Goal: Information Seeking & Learning: Check status

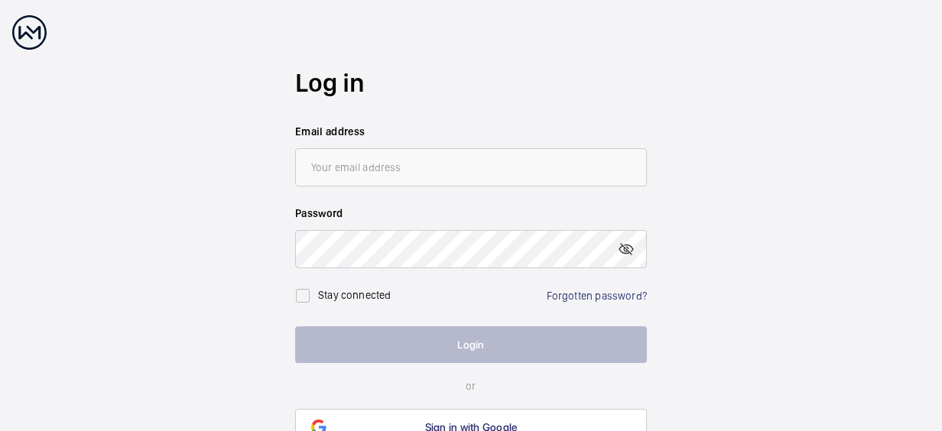
click at [453, 182] on input "email" at bounding box center [471, 167] width 352 height 38
type input "[PERSON_NAME][EMAIL_ADDRESS][DOMAIN_NAME]"
click at [607, 290] on link "Forgotten password?" at bounding box center [597, 296] width 100 height 12
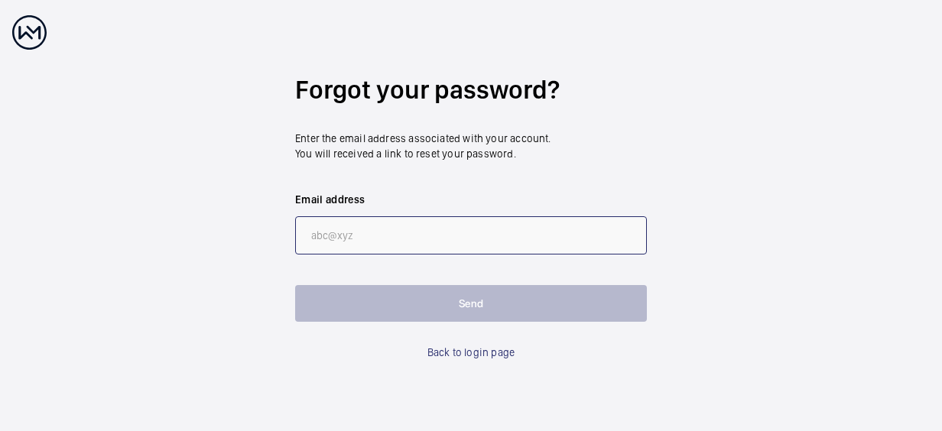
click at [460, 238] on input "email" at bounding box center [471, 235] width 352 height 38
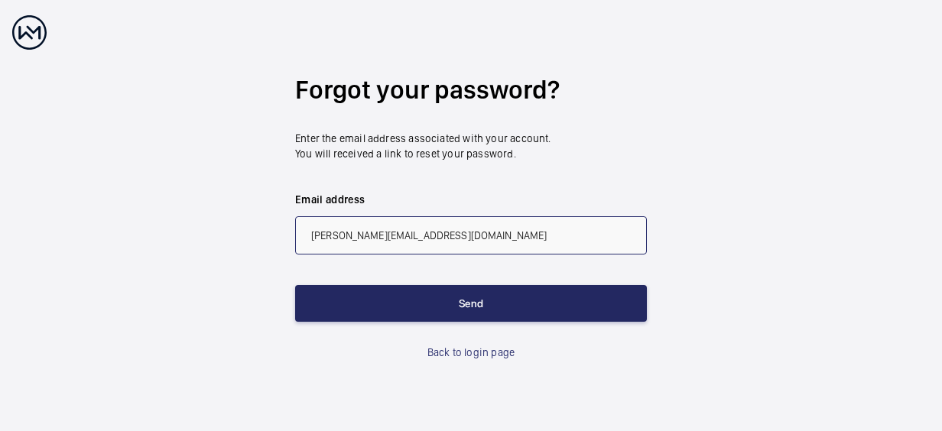
type input "[PERSON_NAME][EMAIL_ADDRESS][DOMAIN_NAME]"
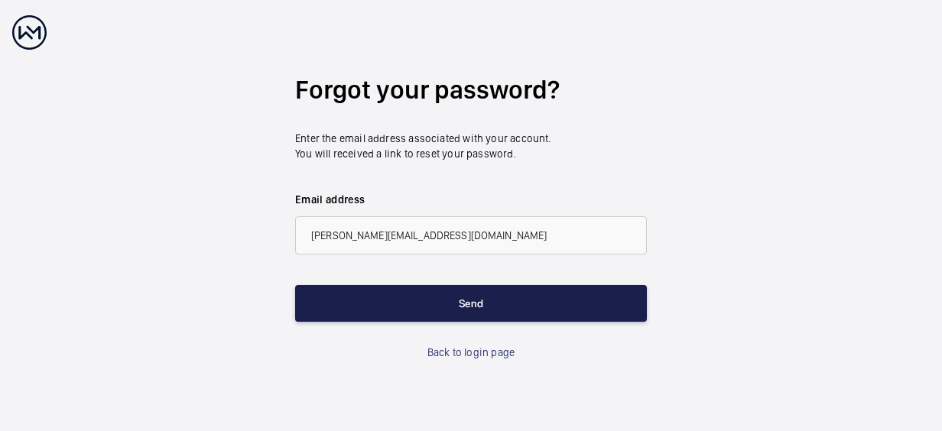
click at [472, 289] on button "Send" at bounding box center [471, 303] width 352 height 37
click at [471, 309] on button "Send" at bounding box center [471, 303] width 352 height 37
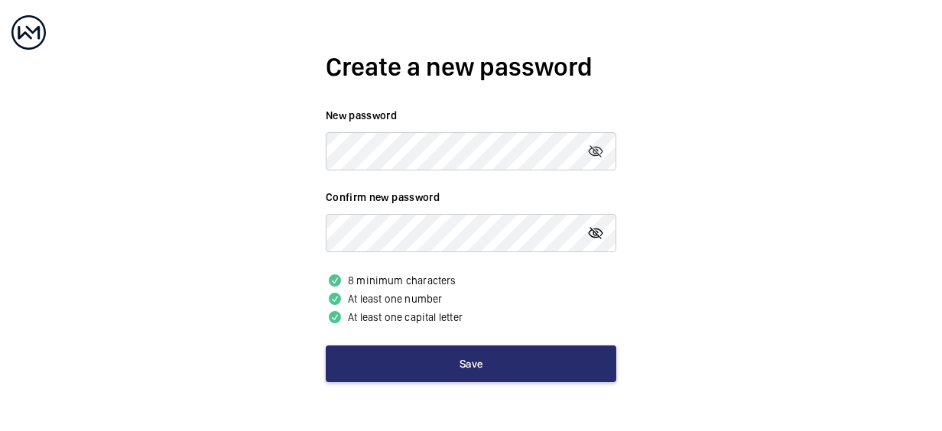
click at [596, 229] on mat-icon at bounding box center [595, 233] width 18 height 18
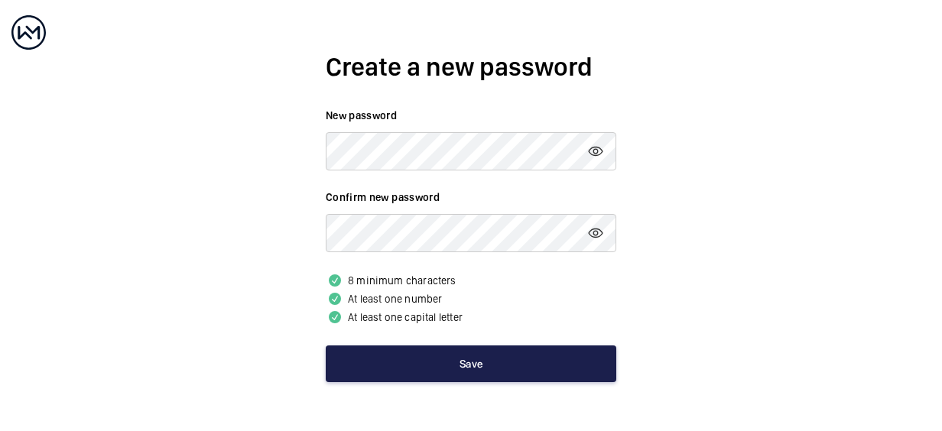
click at [435, 354] on button "Save" at bounding box center [471, 363] width 290 height 37
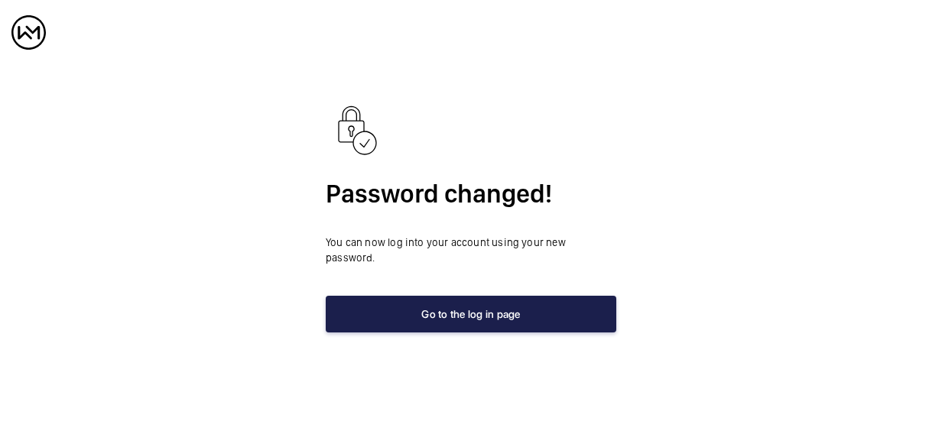
click at [440, 300] on button "Go to the log in page" at bounding box center [471, 314] width 290 height 37
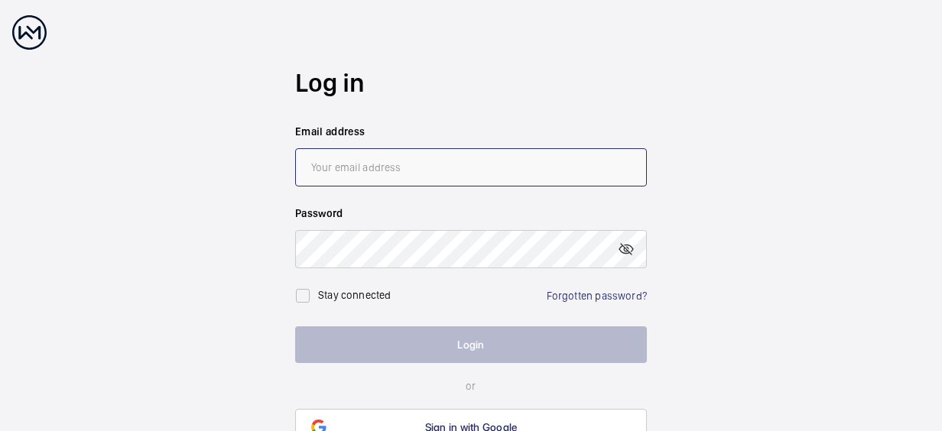
click at [394, 179] on input "email" at bounding box center [471, 167] width 352 height 38
type input "[PERSON_NAME][EMAIL_ADDRESS][DOMAIN_NAME]"
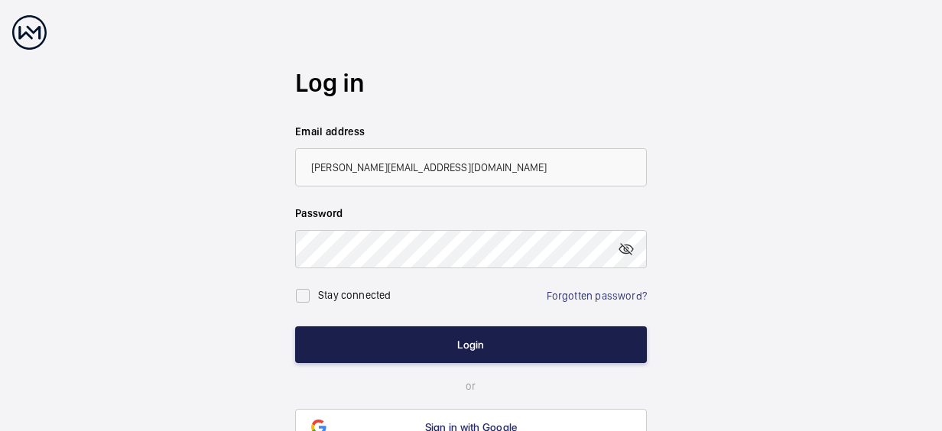
click at [456, 341] on button "Login" at bounding box center [471, 344] width 352 height 37
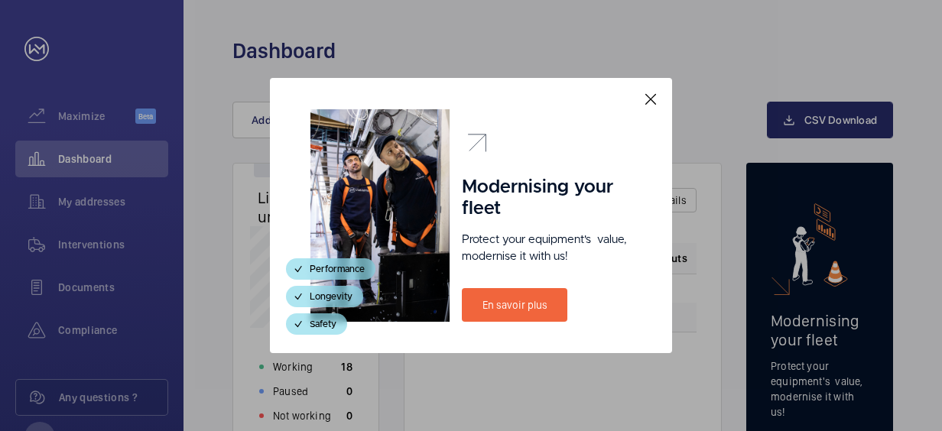
click at [648, 104] on mat-icon at bounding box center [650, 99] width 18 height 18
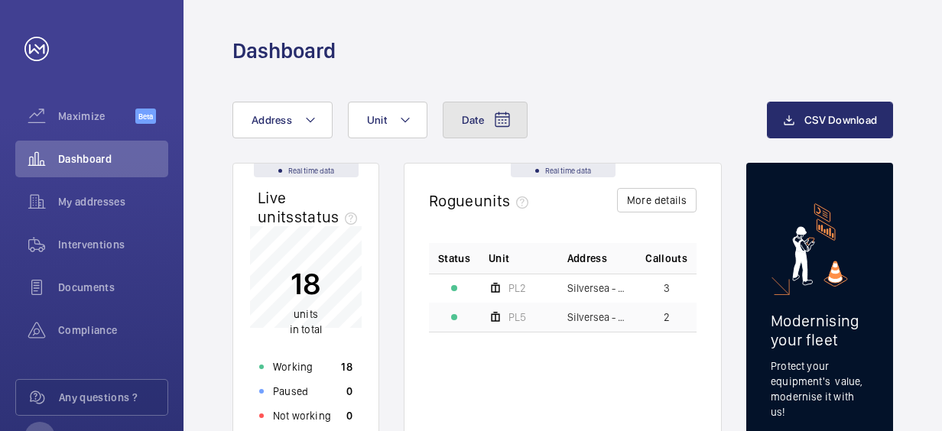
click at [474, 128] on button "Date" at bounding box center [485, 120] width 85 height 37
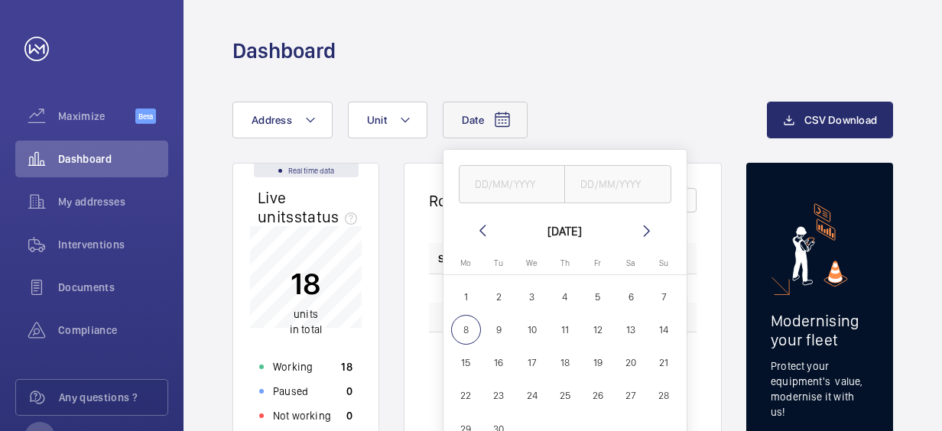
click at [474, 128] on button "Date" at bounding box center [485, 120] width 85 height 37
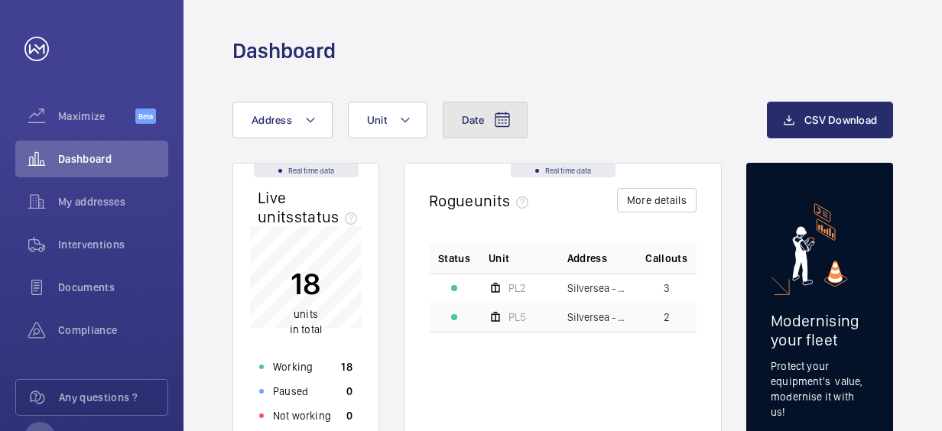
click at [474, 128] on button "Date" at bounding box center [485, 120] width 85 height 37
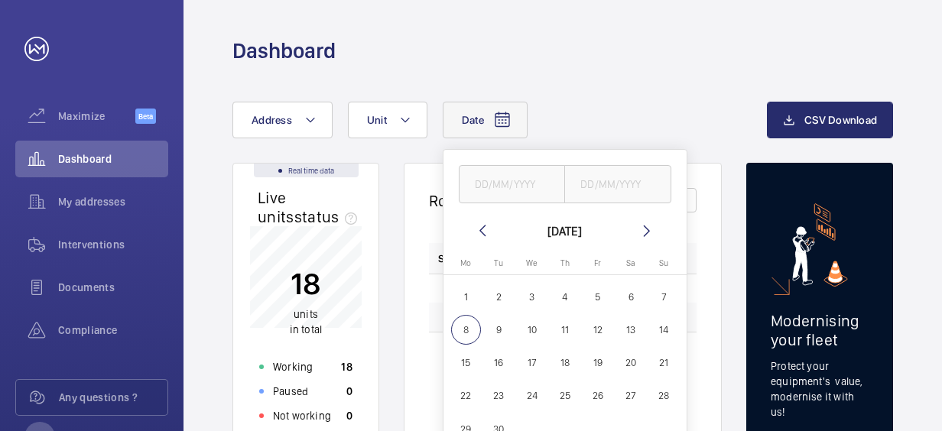
click at [477, 229] on mat-icon at bounding box center [482, 231] width 18 height 18
click at [599, 290] on span "1" at bounding box center [597, 297] width 30 height 30
type input "[DATE]"
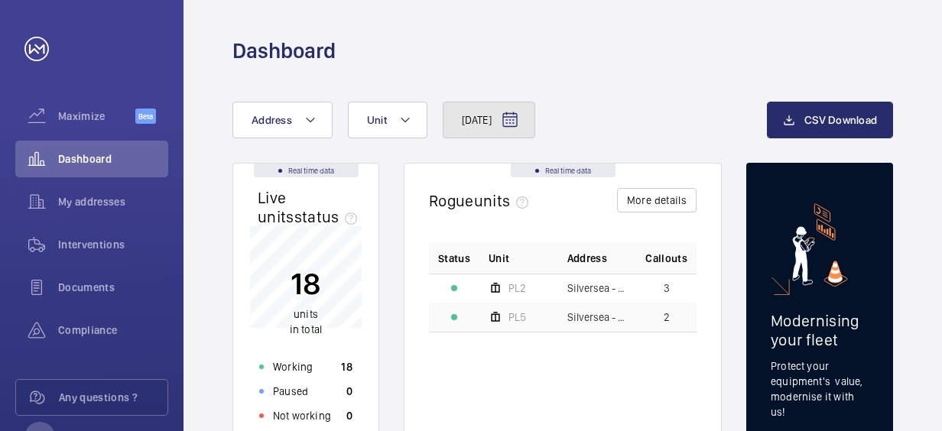
click at [491, 125] on span "[DATE]" at bounding box center [477, 119] width 30 height 15
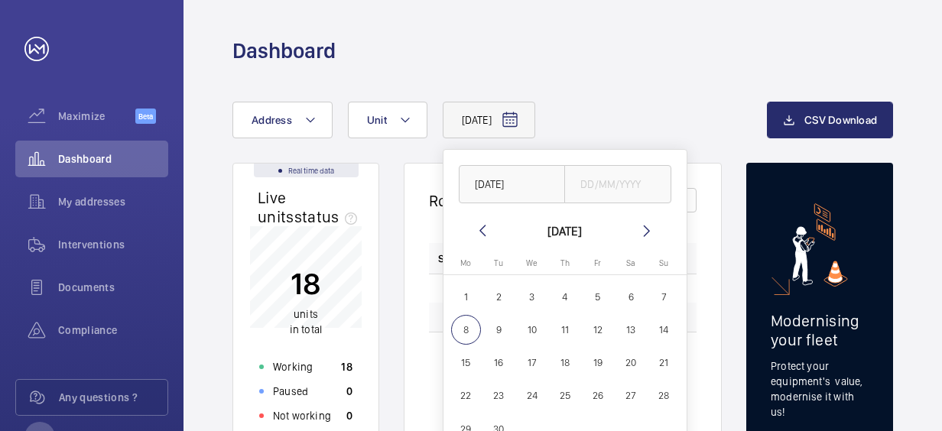
click at [484, 233] on mat-icon at bounding box center [482, 231] width 18 height 18
click at [631, 295] on span "2" at bounding box center [631, 297] width 30 height 30
type input "[DATE]"
click at [662, 304] on span "3" at bounding box center [664, 297] width 30 height 30
type input "[DATE]"
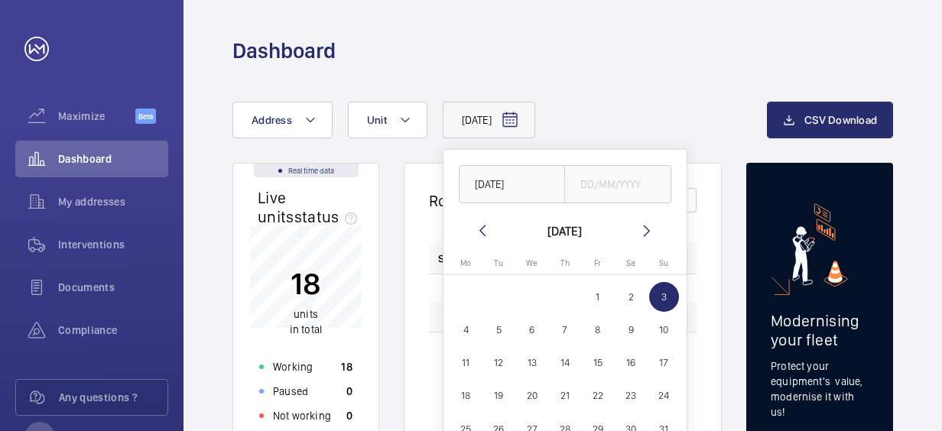
click at [705, 287] on wm-front-card-body "Status Unit Address Callouts PL2 Silversea - Silversea 3 PL5 Silversea - Silver…" at bounding box center [562, 347] width 316 height 209
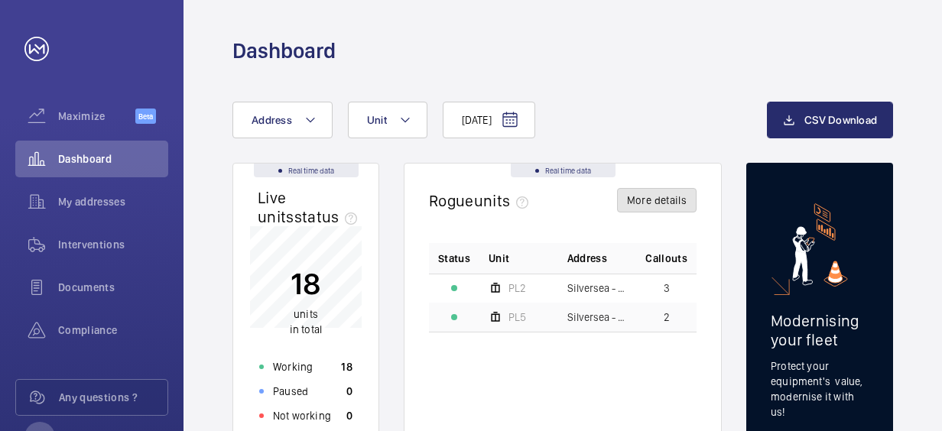
click at [670, 206] on button "More details" at bounding box center [656, 200] width 79 height 24
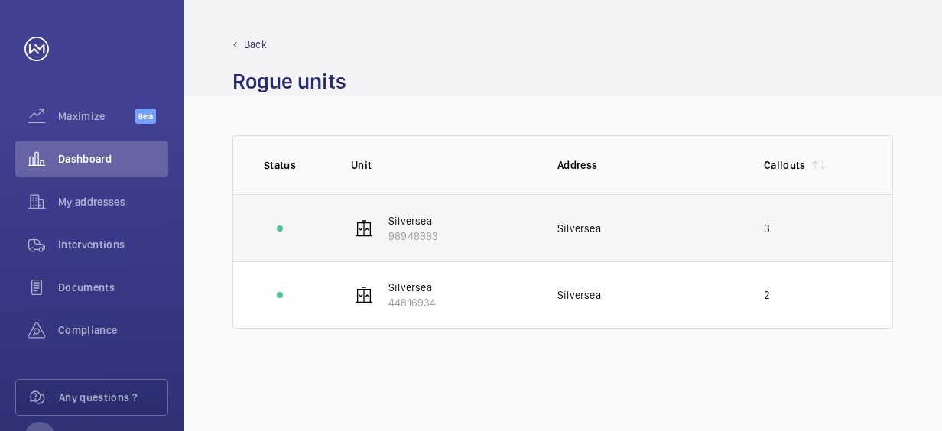
click at [419, 223] on p "Silversea" at bounding box center [413, 220] width 50 height 15
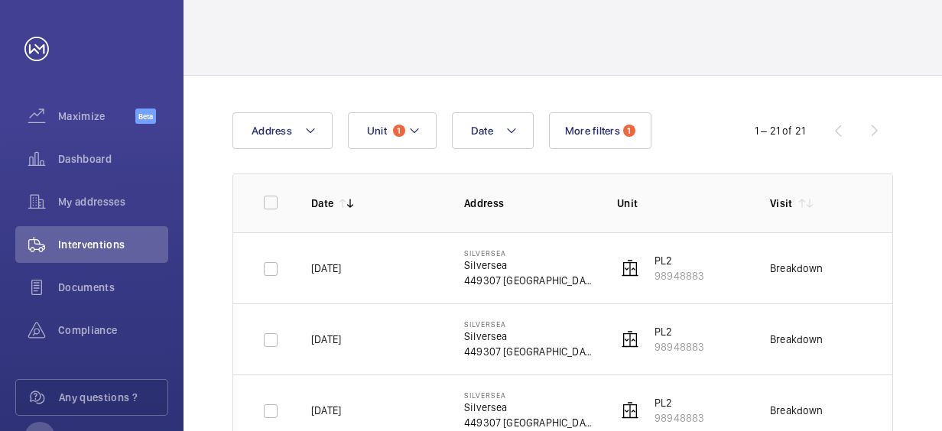
scroll to position [50, 0]
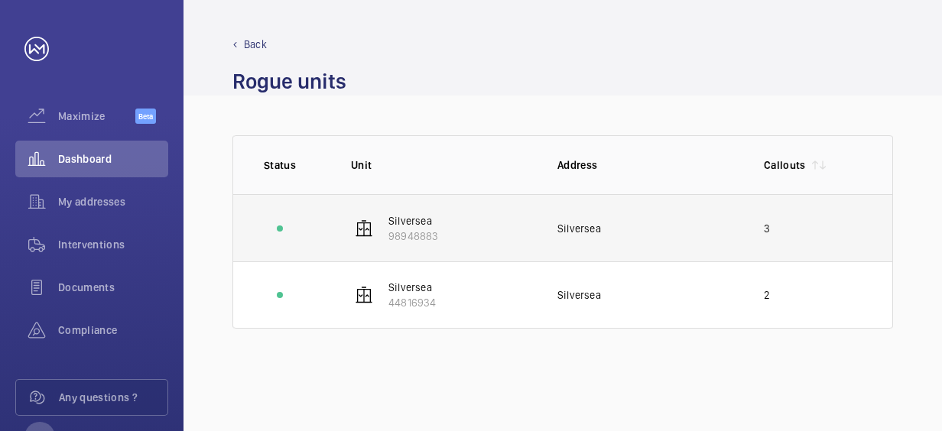
click at [662, 240] on td "Silversea" at bounding box center [636, 227] width 206 height 67
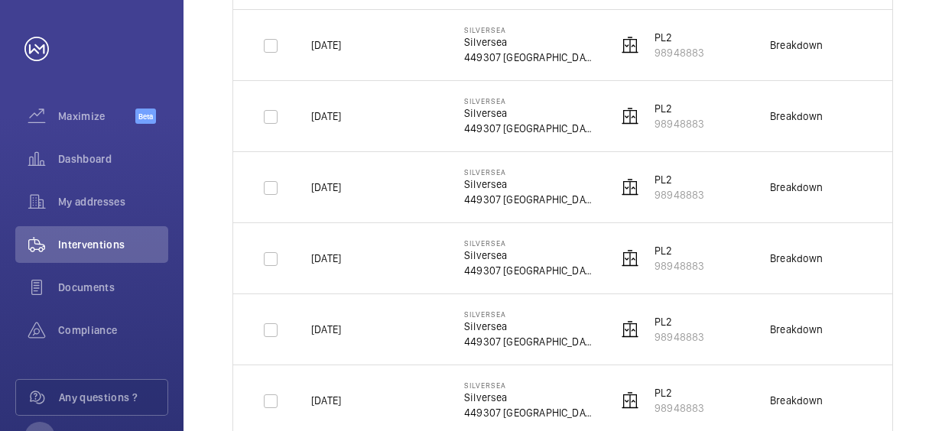
scroll to position [1147, 0]
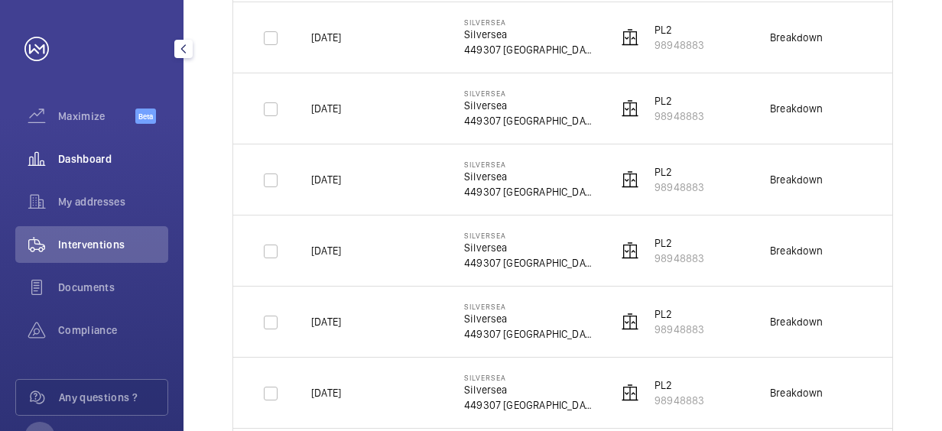
click at [93, 157] on span "Dashboard" at bounding box center [113, 158] width 110 height 15
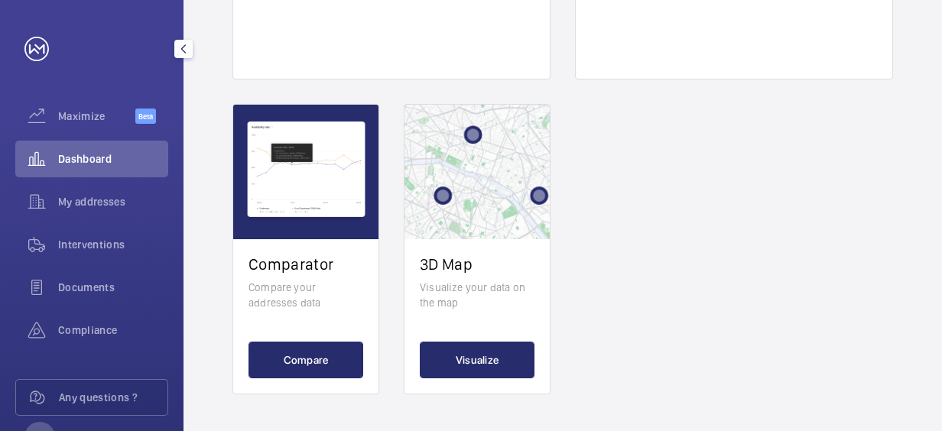
scroll to position [59, 0]
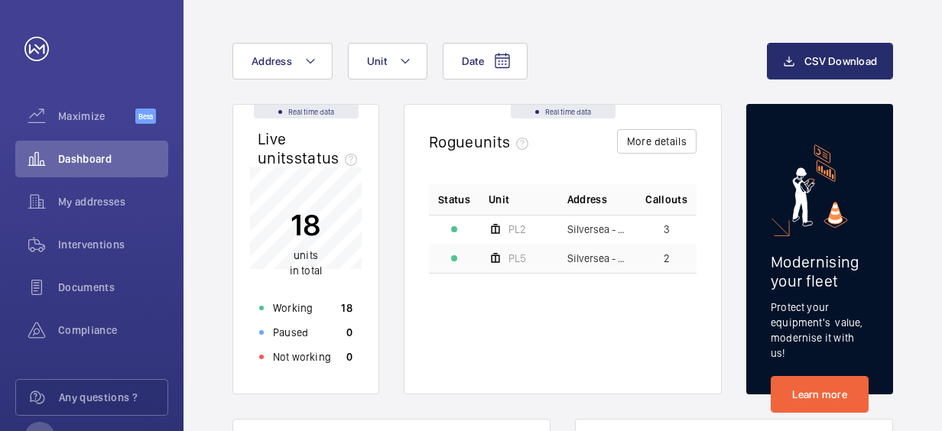
click at [598, 261] on span "Silversea - Silversea" at bounding box center [597, 258] width 60 height 11
click at [665, 141] on button "More details" at bounding box center [656, 141] width 79 height 24
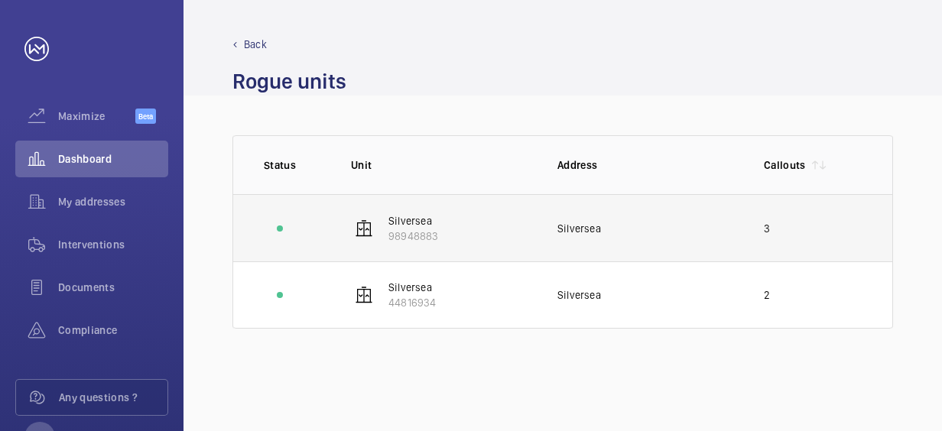
click at [528, 225] on td "Silversea 98948883" at bounding box center [429, 227] width 206 height 67
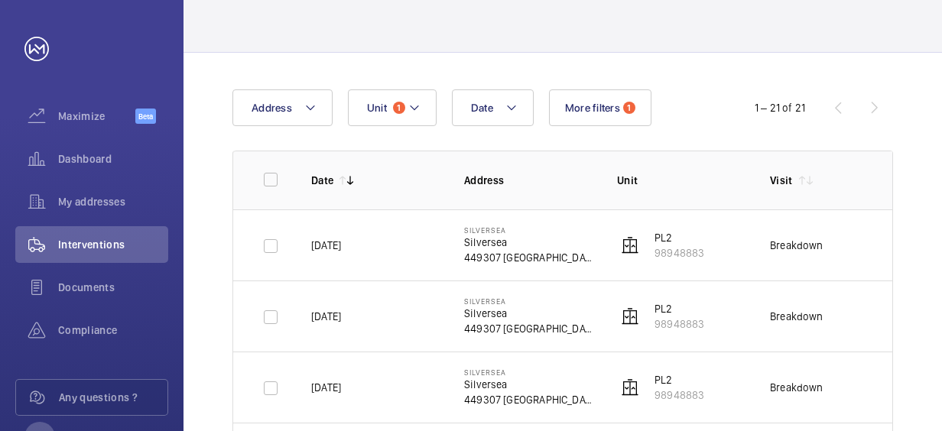
scroll to position [76, 0]
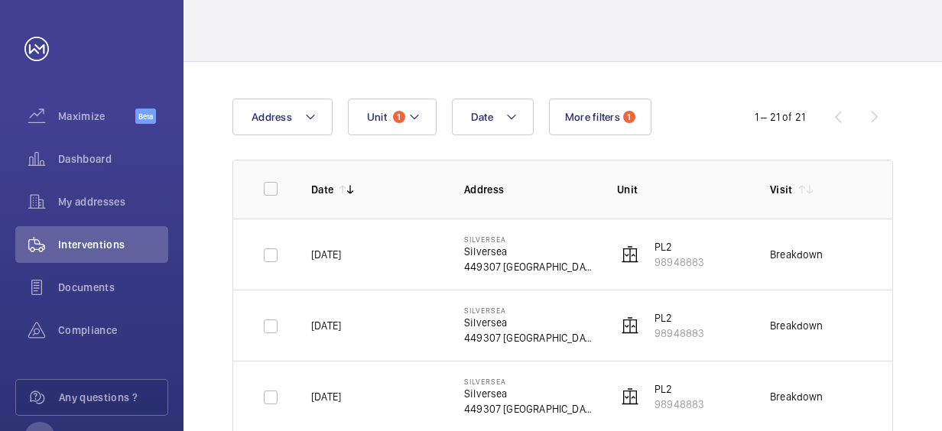
click at [877, 117] on div "1 – 21 of 21" at bounding box center [800, 117] width 183 height 18
click at [874, 117] on div "1 – 21 of 21" at bounding box center [800, 117] width 183 height 18
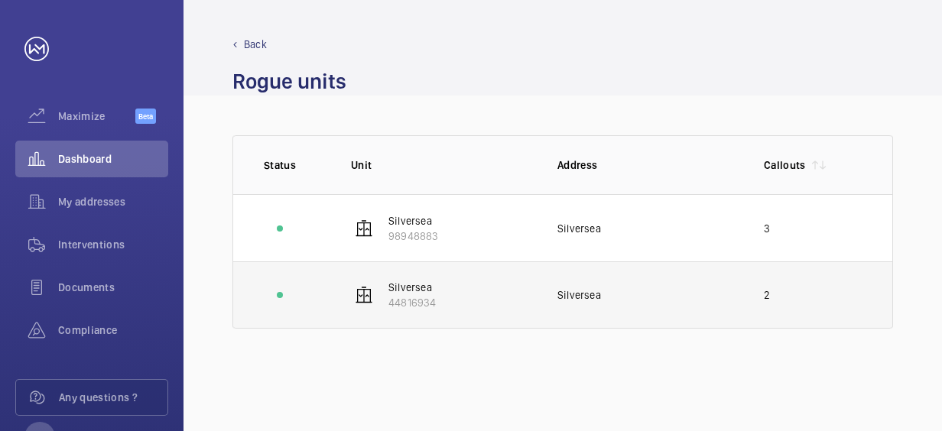
click at [735, 290] on div "Silversea" at bounding box center [648, 294] width 182 height 15
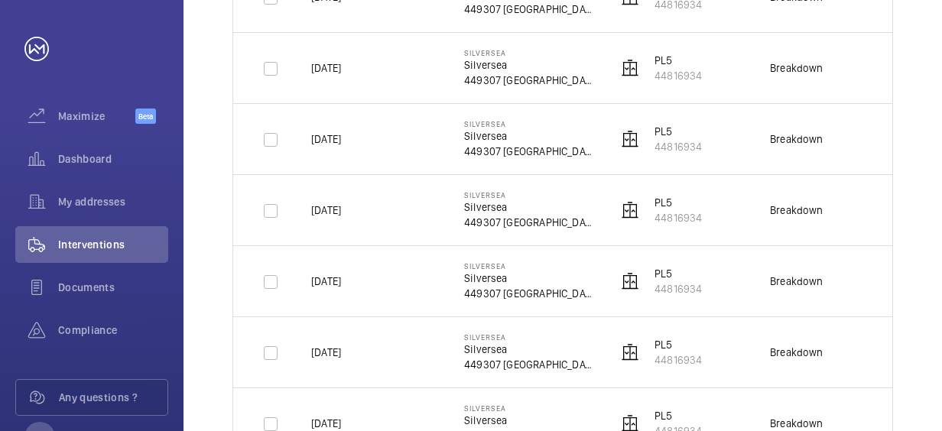
scroll to position [382, 0]
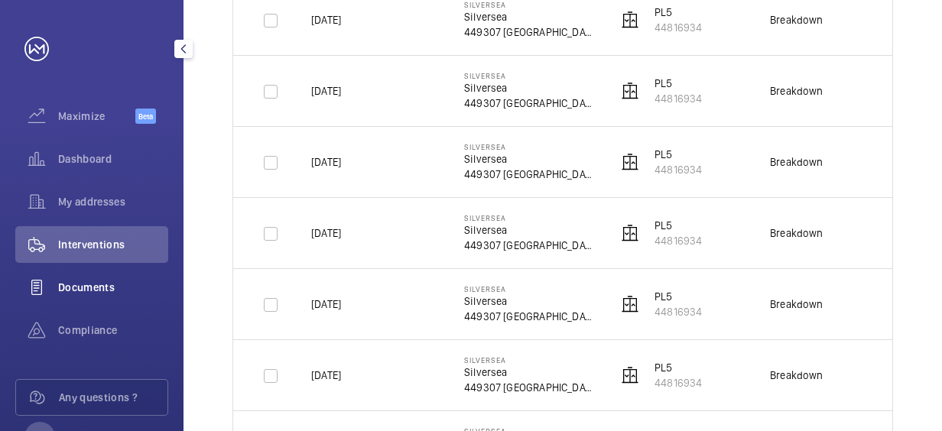
click at [98, 282] on span "Documents" at bounding box center [113, 287] width 110 height 15
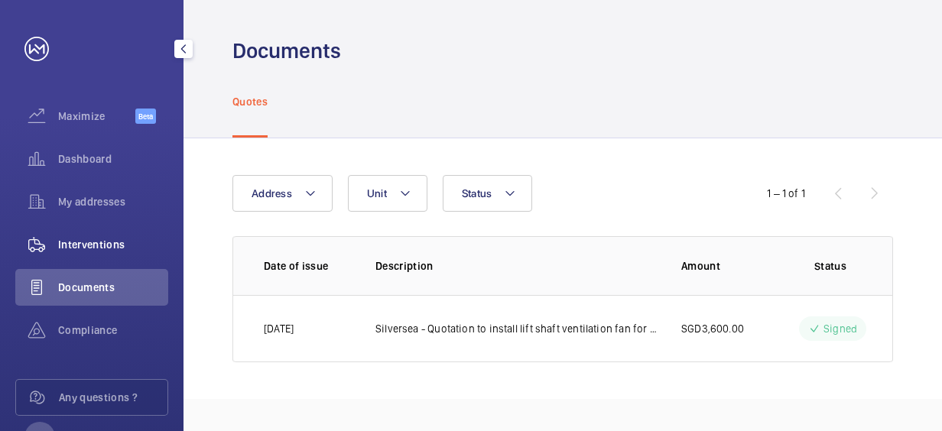
click at [84, 248] on span "Interventions" at bounding box center [113, 244] width 110 height 15
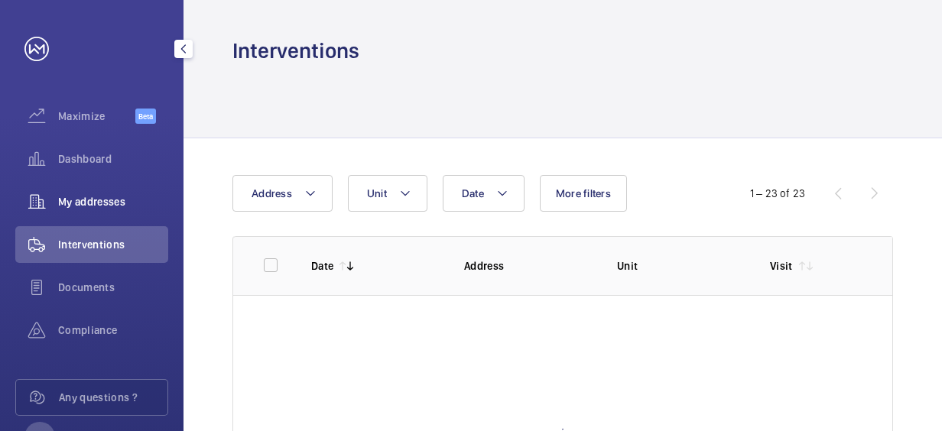
click at [106, 212] on div "My addresses" at bounding box center [91, 201] width 153 height 37
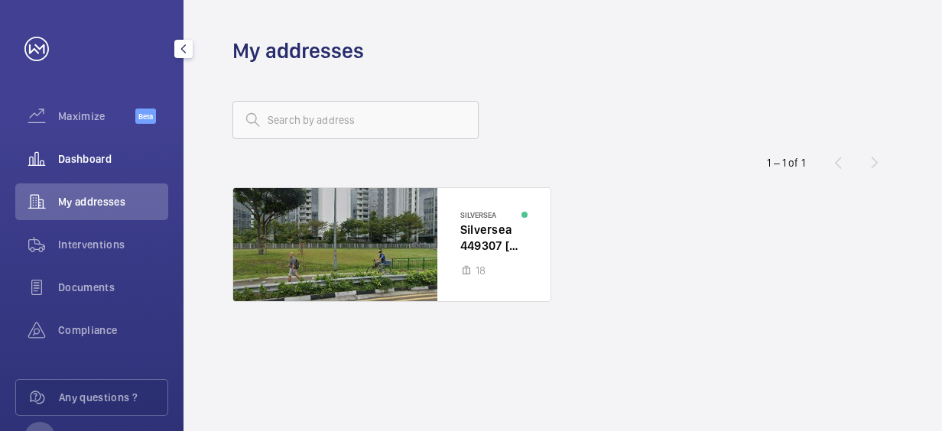
click at [83, 162] on span "Dashboard" at bounding box center [113, 158] width 110 height 15
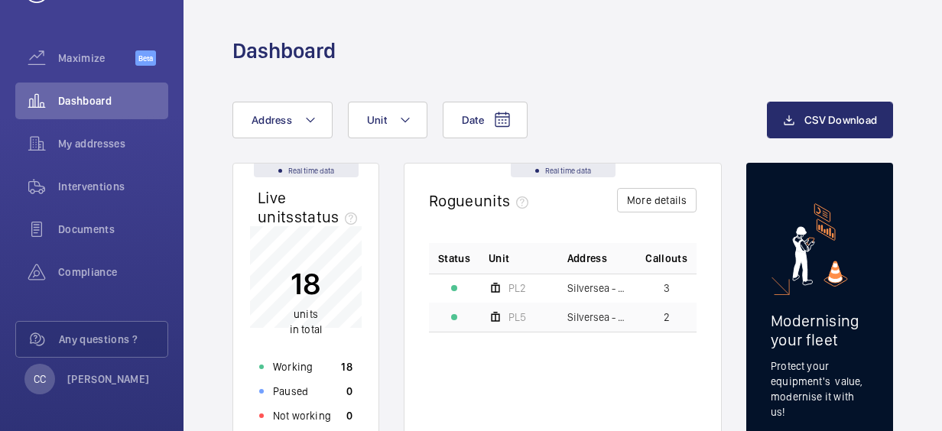
click at [305, 284] on p "18" at bounding box center [306, 283] width 32 height 38
click at [315, 369] on div "Working 18" at bounding box center [306, 367] width 112 height 24
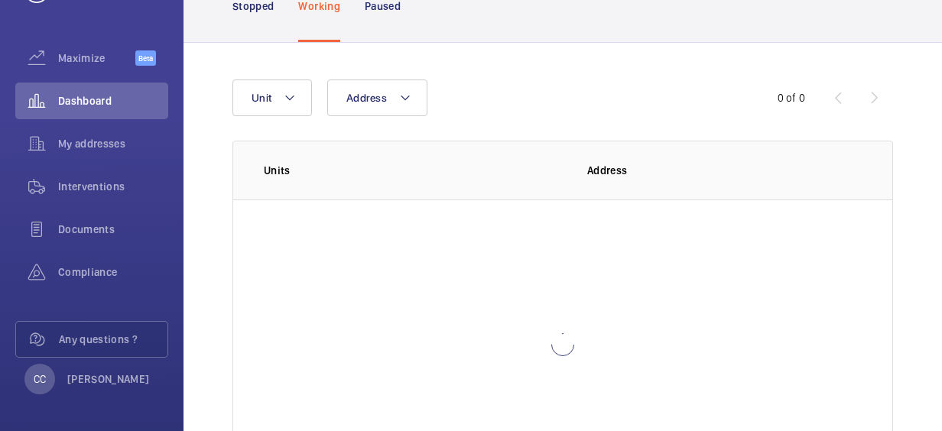
scroll to position [127, 0]
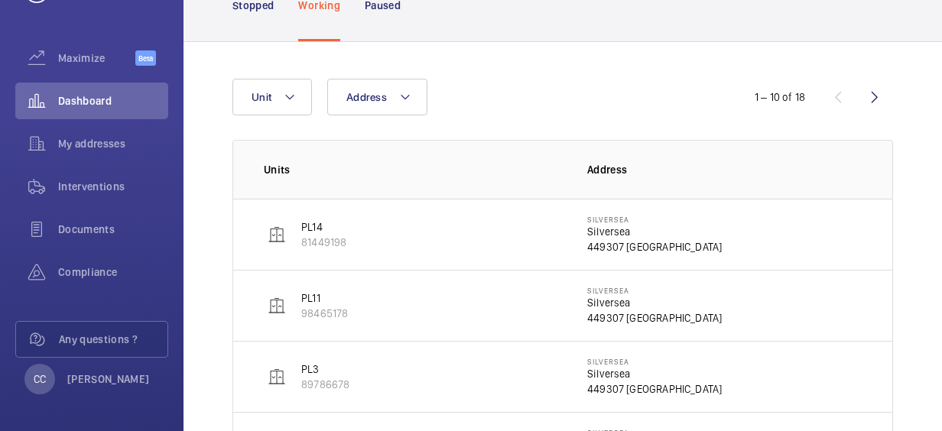
click at [284, 231] on img at bounding box center [277, 234] width 18 height 18
click at [318, 225] on p "PL14" at bounding box center [323, 226] width 45 height 15
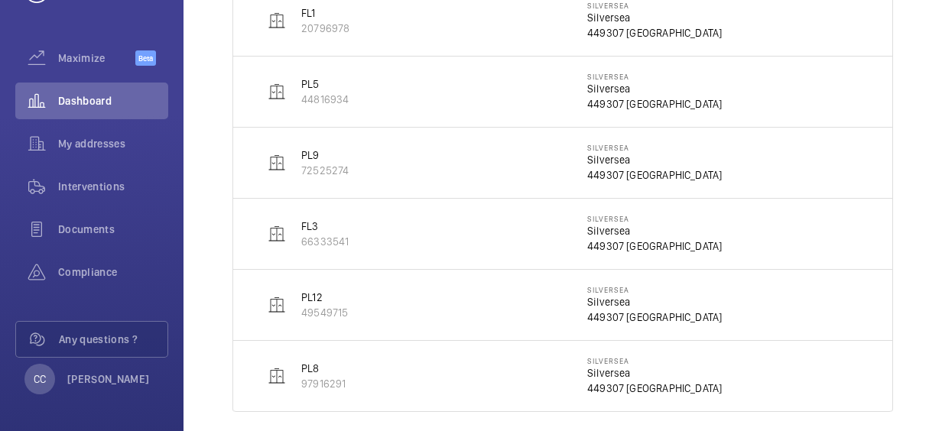
scroll to position [640, 0]
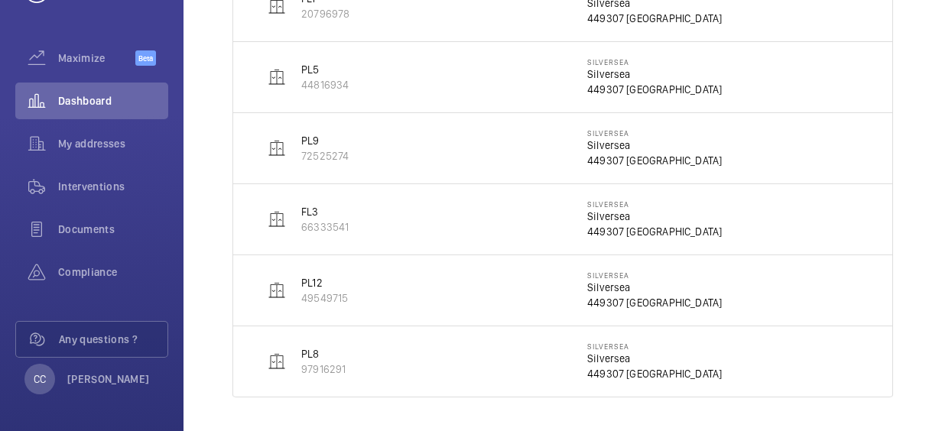
click at [315, 349] on p "PL8" at bounding box center [323, 353] width 44 height 15
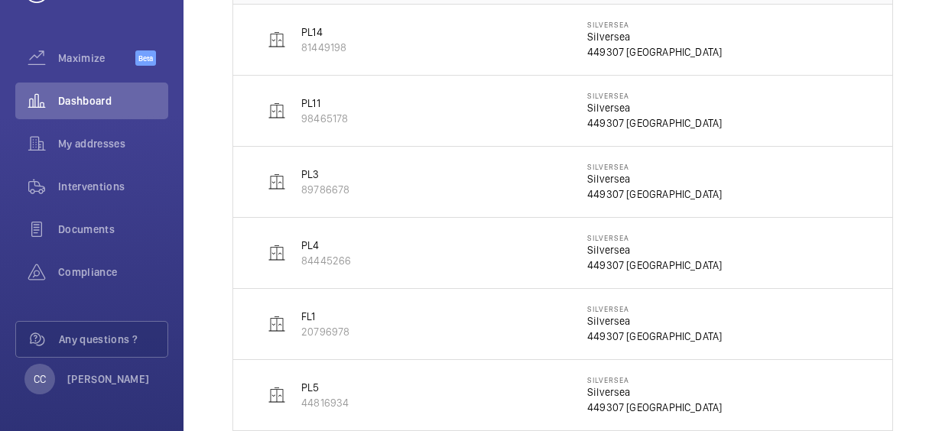
scroll to position [283, 0]
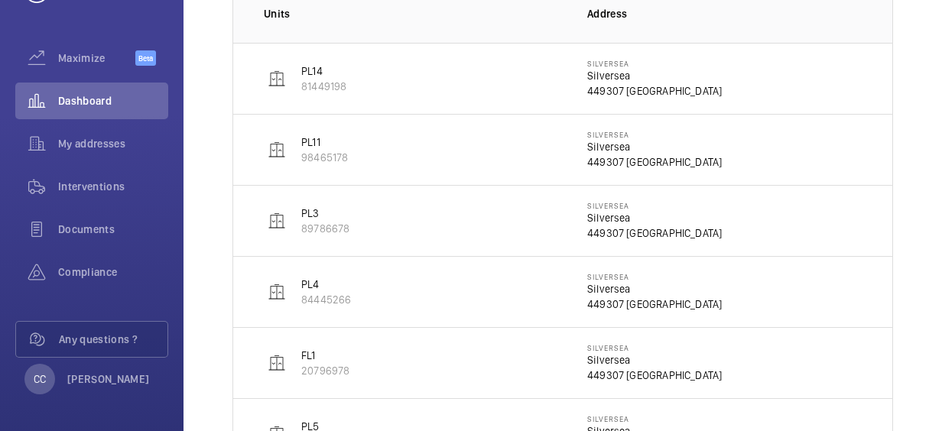
click at [286, 212] on wm-front-device-cell "PL3 89786678" at bounding box center [307, 221] width 86 height 31
click at [284, 219] on img at bounding box center [277, 221] width 18 height 18
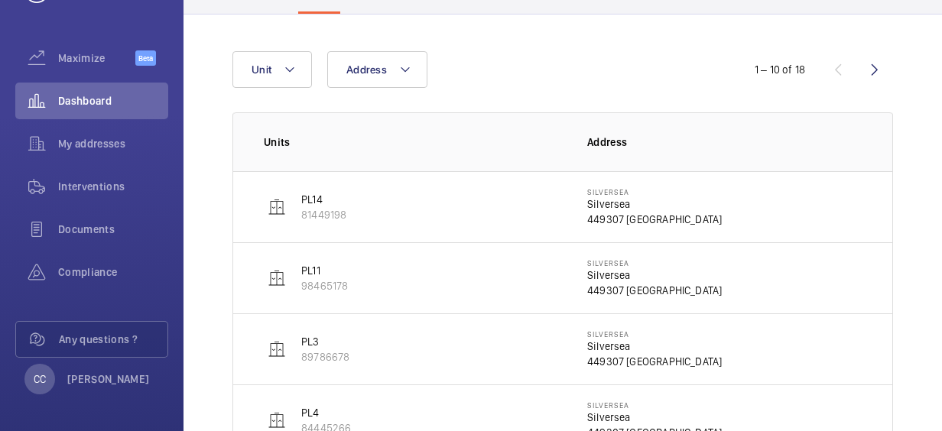
scroll to position [105, 0]
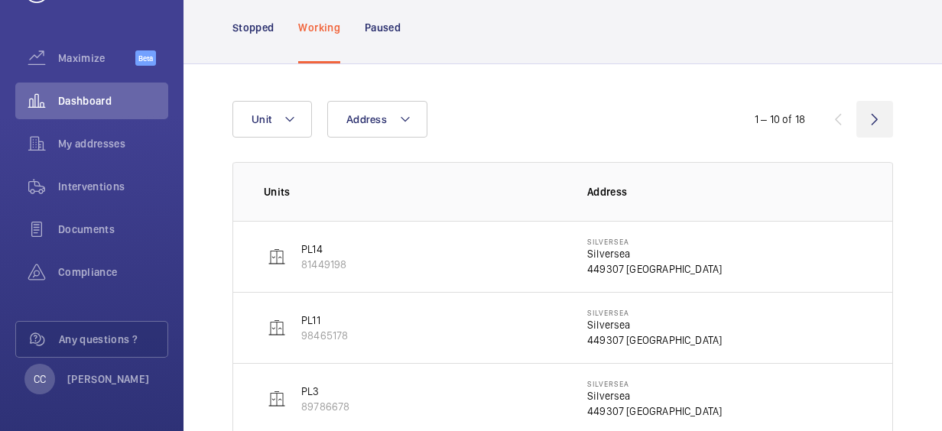
click at [882, 113] on wm-front-icon-button at bounding box center [874, 119] width 37 height 37
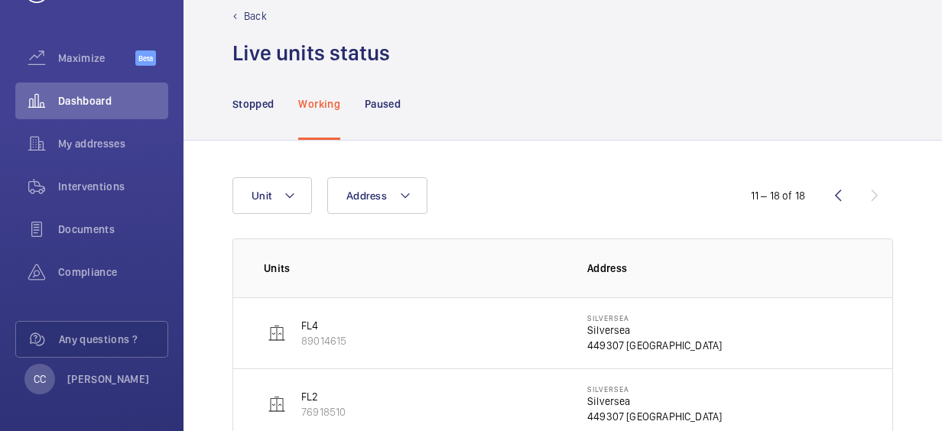
scroll to position [14, 0]
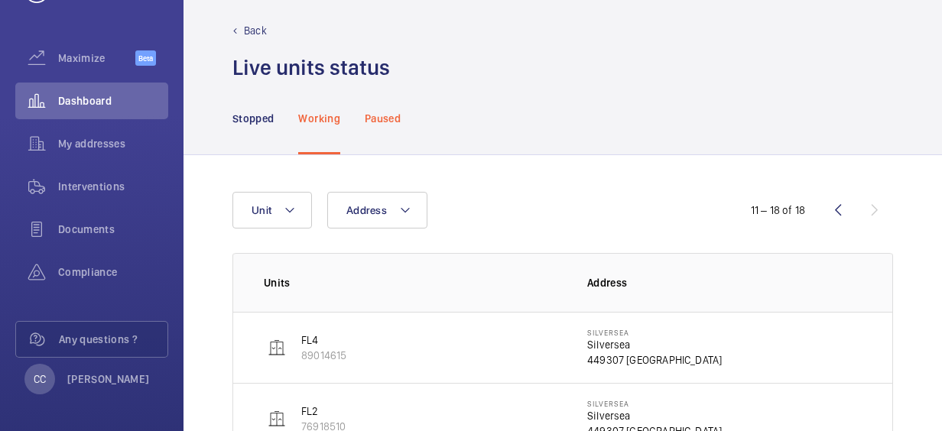
click at [382, 121] on p "Paused" at bounding box center [383, 118] width 36 height 15
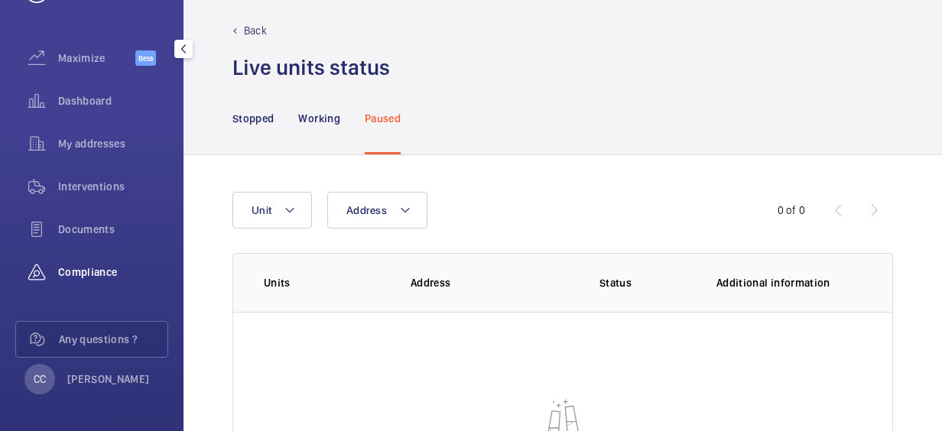
click at [70, 262] on div "Compliance" at bounding box center [91, 272] width 153 height 37
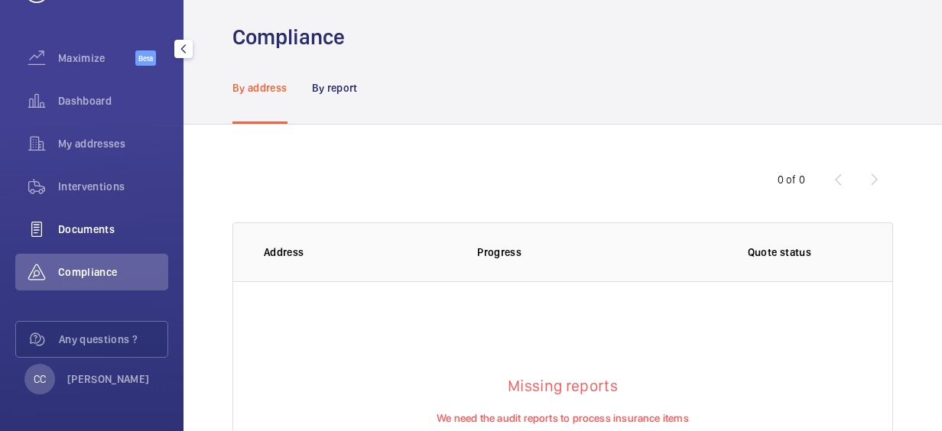
click at [99, 229] on span "Documents" at bounding box center [113, 229] width 110 height 15
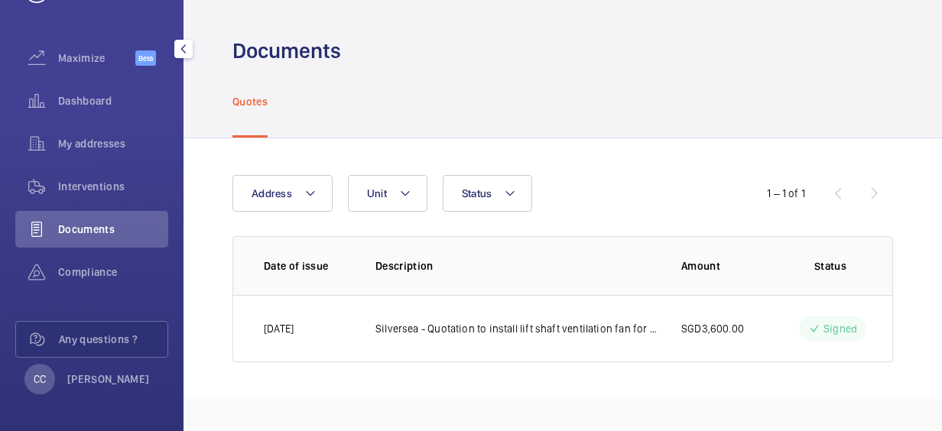
click at [99, 229] on span "Documents" at bounding box center [113, 229] width 110 height 15
click at [113, 187] on span "Interventions" at bounding box center [113, 186] width 110 height 15
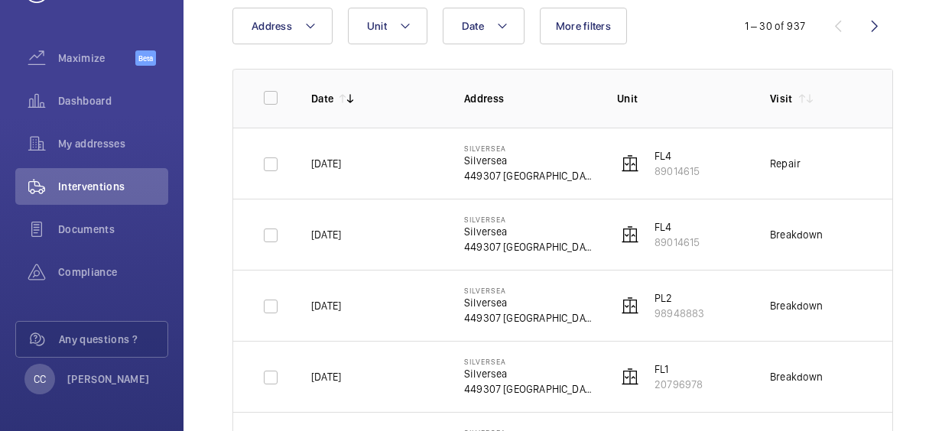
scroll to position [38, 0]
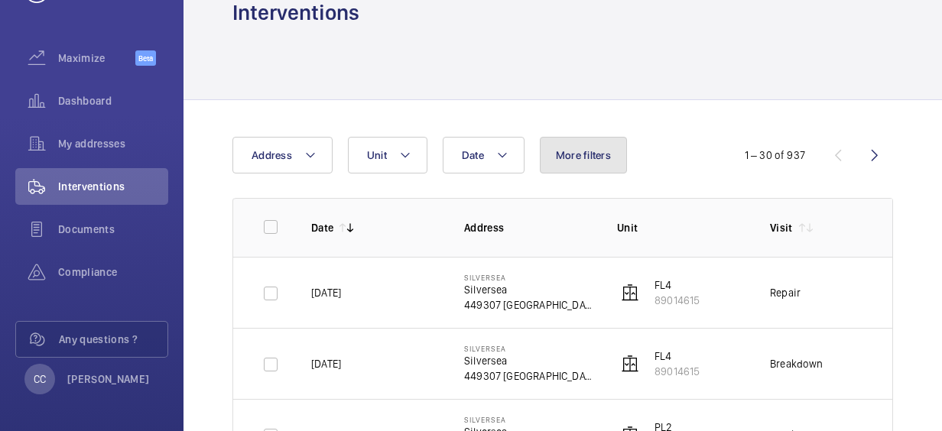
click at [598, 166] on button "More filters" at bounding box center [583, 155] width 87 height 37
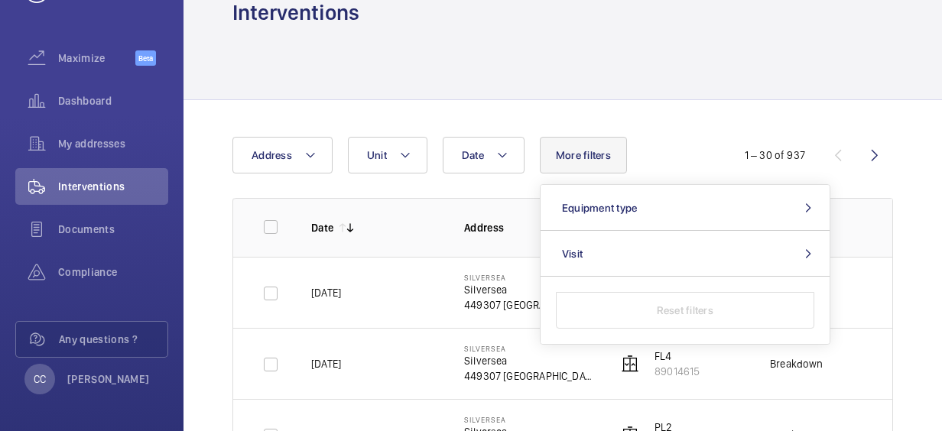
click at [597, 166] on button "More filters" at bounding box center [583, 155] width 87 height 37
click at [800, 229] on mat-icon at bounding box center [802, 228] width 12 height 12
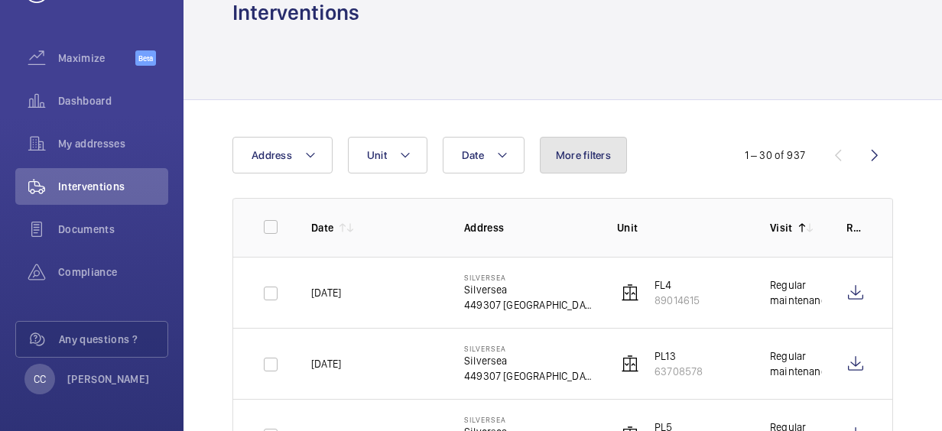
click at [573, 166] on button "More filters" at bounding box center [583, 155] width 87 height 37
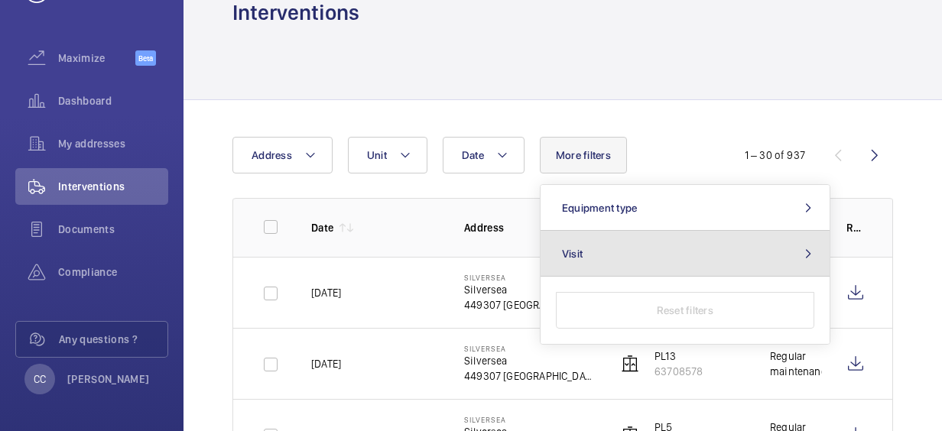
click at [634, 254] on button "Visit" at bounding box center [684, 254] width 289 height 46
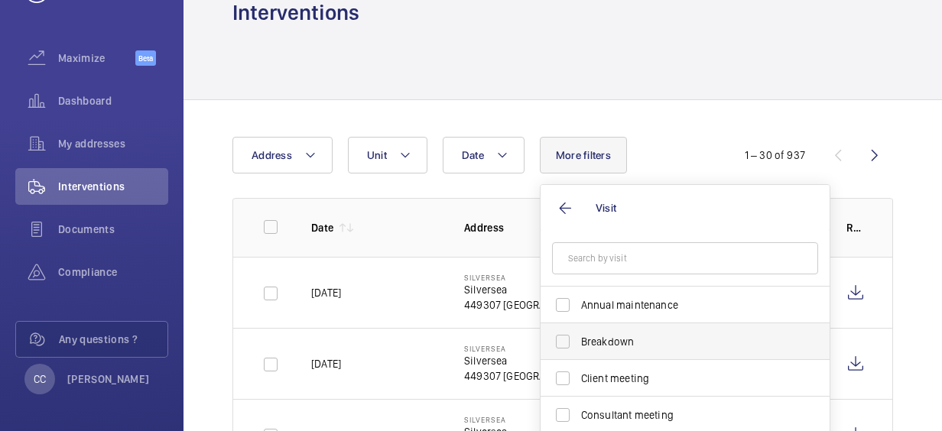
click at [560, 339] on label "Breakdown" at bounding box center [673, 341] width 266 height 37
click at [560, 339] on input "Breakdown" at bounding box center [562, 341] width 31 height 31
checkbox input "true"
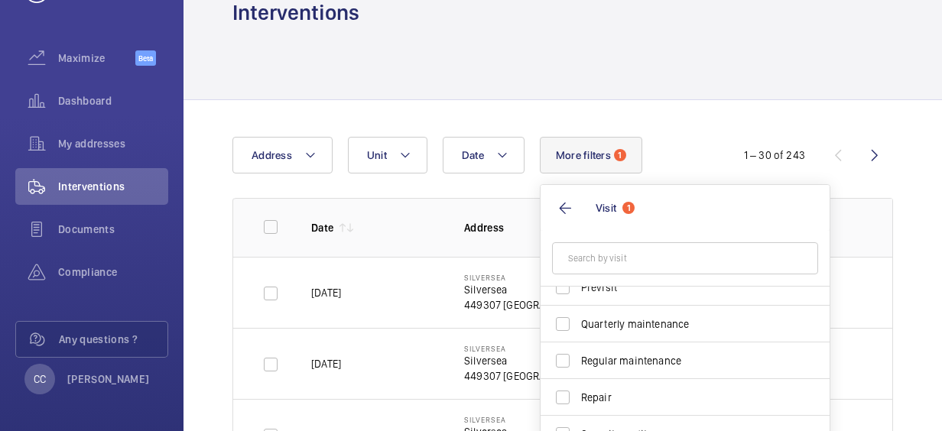
scroll to position [240, 0]
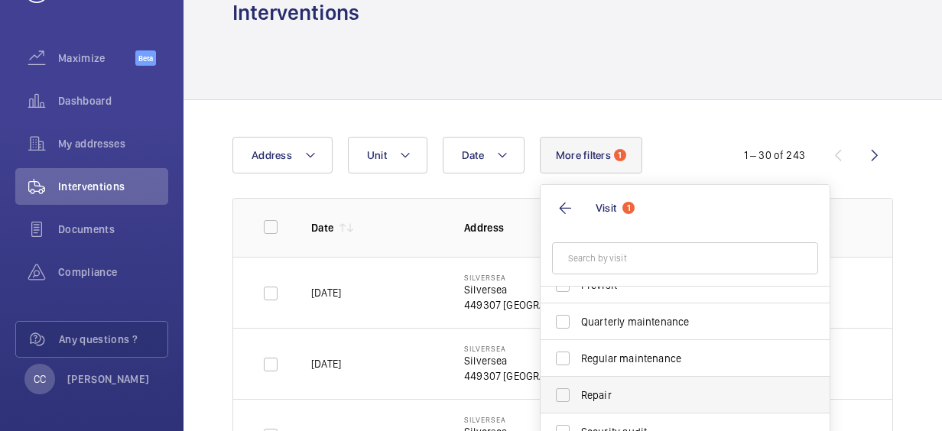
click at [568, 393] on label "Repair" at bounding box center [673, 395] width 266 height 37
click at [568, 393] on input "Repair" at bounding box center [562, 395] width 31 height 31
checkbox input "true"
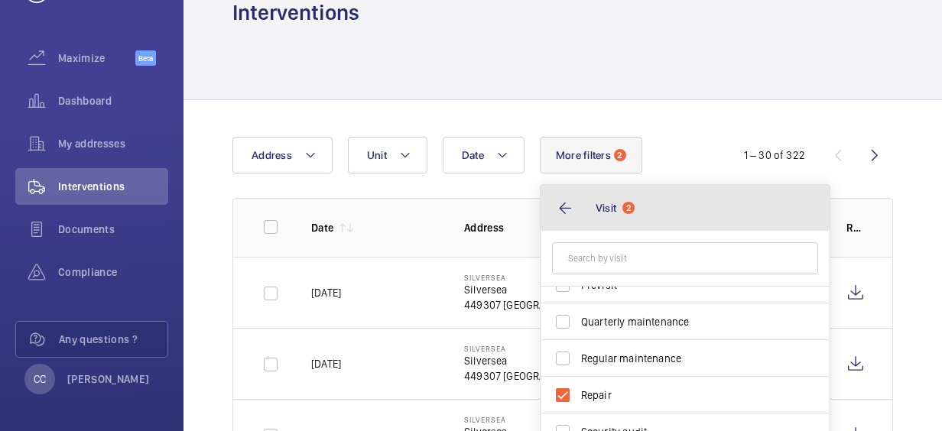
drag, startPoint x: 731, startPoint y: 192, endPoint x: 811, endPoint y: 139, distance: 96.0
click at [790, 138] on div "Date Address Unit More filters 2 Visit 2 Annual maintenance Breakdown Client me…" at bounding box center [562, 155] width 660 height 37
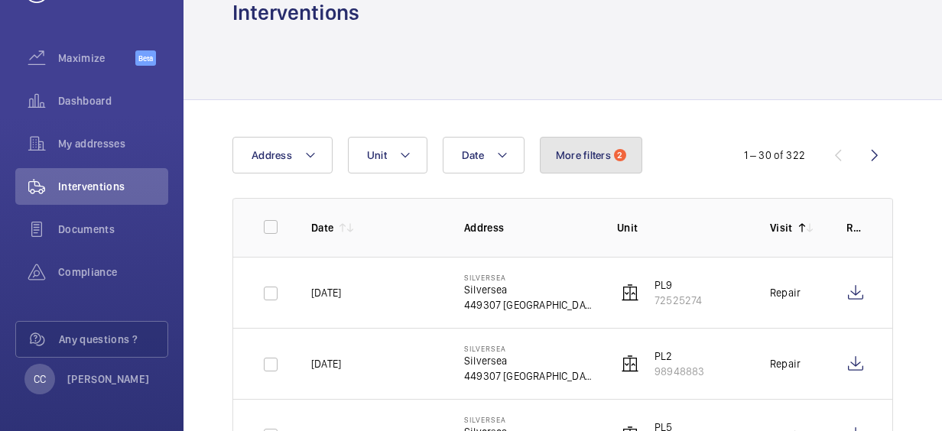
click at [589, 161] on span "More filters" at bounding box center [583, 155] width 55 height 12
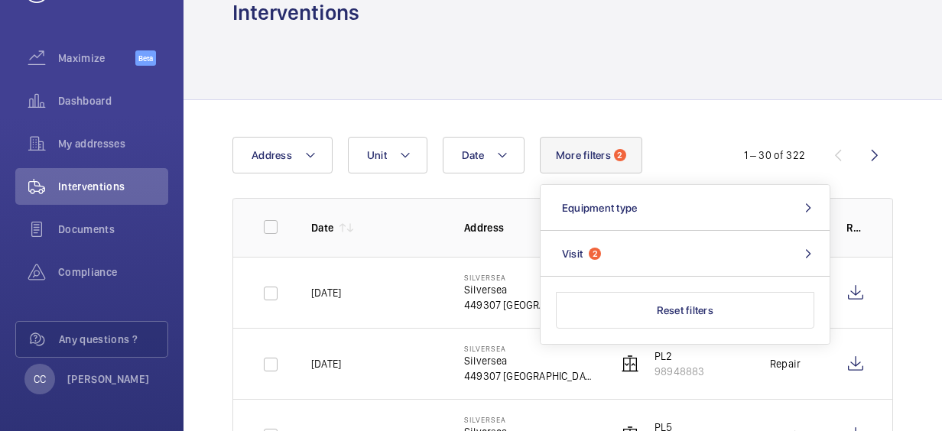
click at [589, 161] on span "More filters" at bounding box center [583, 155] width 55 height 12
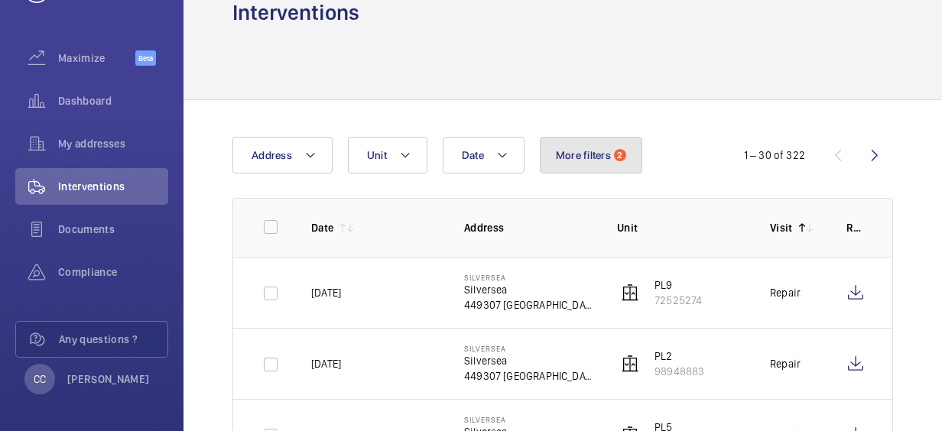
click at [589, 153] on span "More filters" at bounding box center [583, 155] width 55 height 12
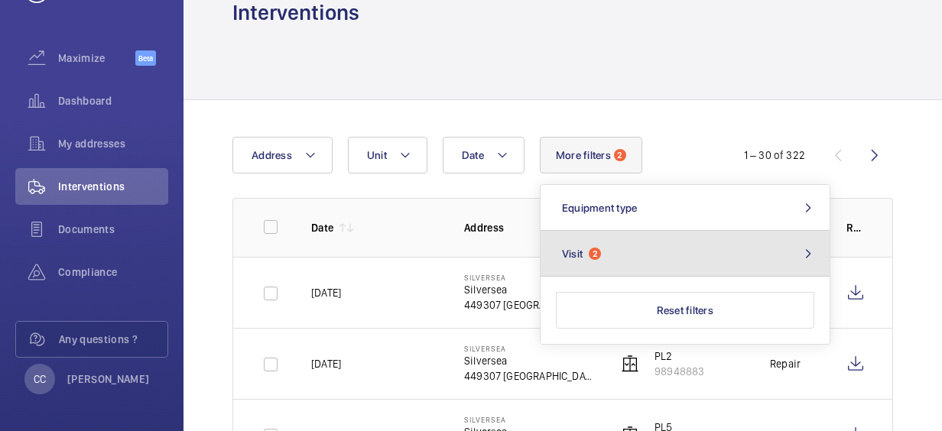
click at [720, 245] on button "Visit 2" at bounding box center [684, 254] width 289 height 46
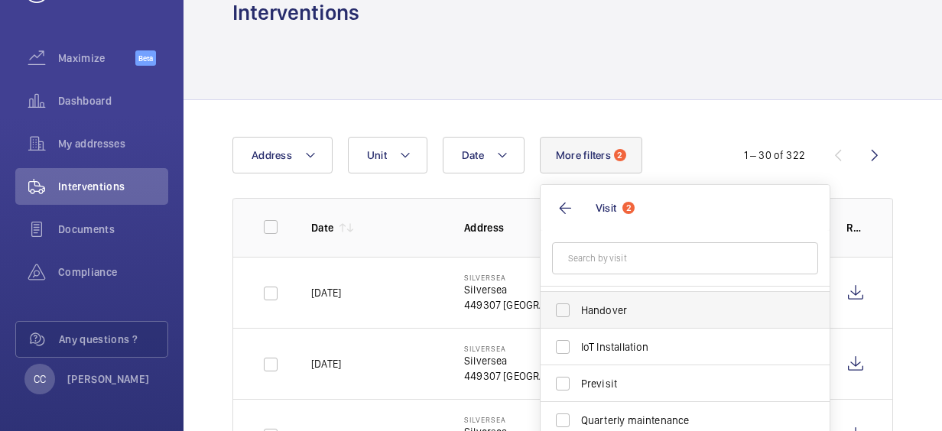
scroll to position [240, 0]
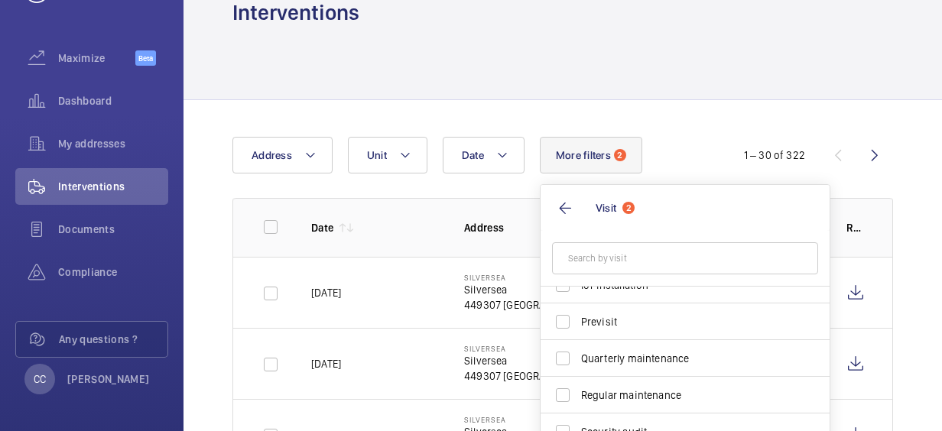
click at [681, 148] on div "Date Address Unit More filters 2 Visit 2 Repair Breakdown Annual maintenance Cl…" at bounding box center [470, 155] width 477 height 37
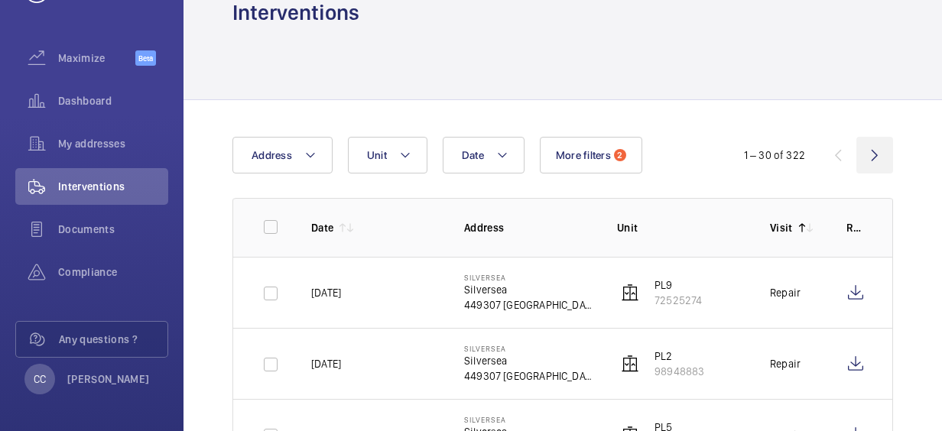
click at [870, 153] on wm-front-icon-button at bounding box center [874, 155] width 37 height 37
click at [835, 154] on wm-front-icon-button at bounding box center [837, 155] width 37 height 37
click at [352, 223] on mat-icon at bounding box center [350, 228] width 12 height 12
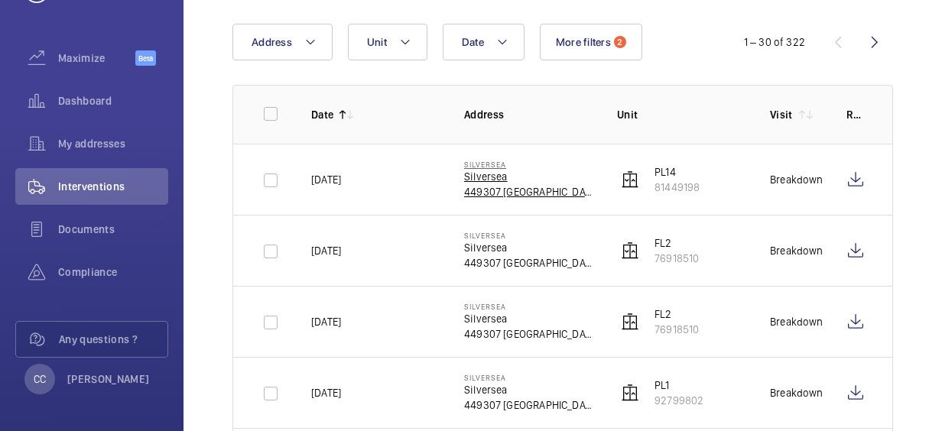
scroll to position [178, 0]
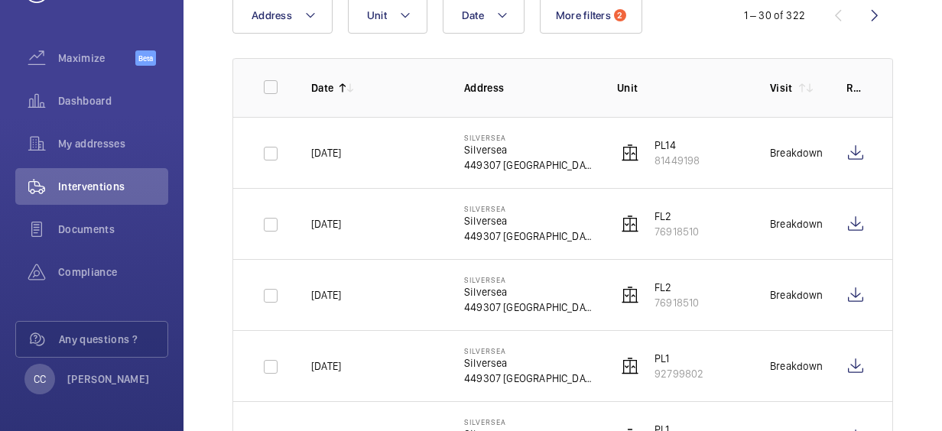
click at [342, 84] on mat-icon at bounding box center [342, 88] width 12 height 12
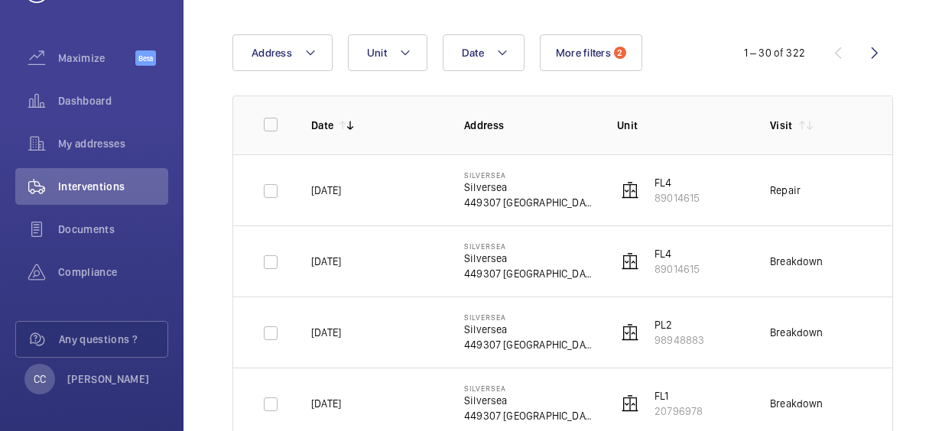
scroll to position [127, 0]
